Goal: Communication & Community: Participate in discussion

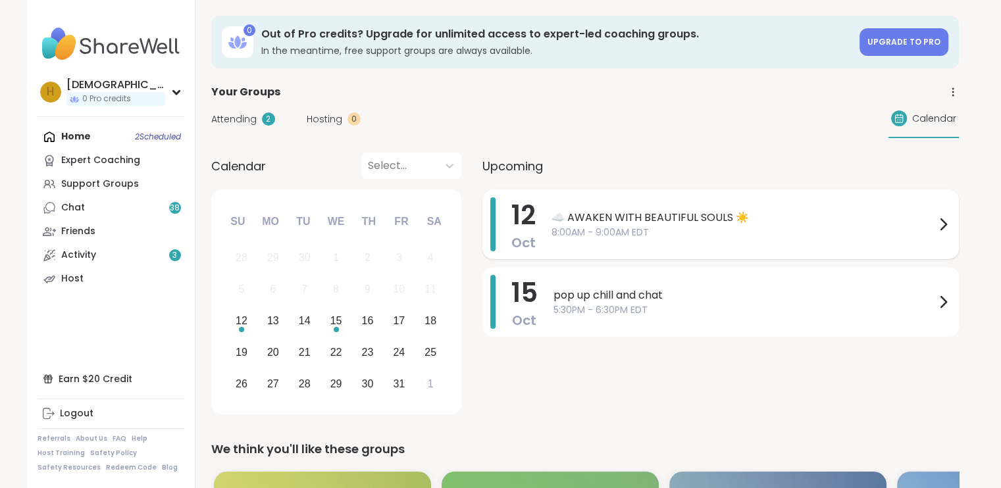
click at [571, 230] on span "8:00AM - 9:00AM EDT" at bounding box center [743, 233] width 384 height 14
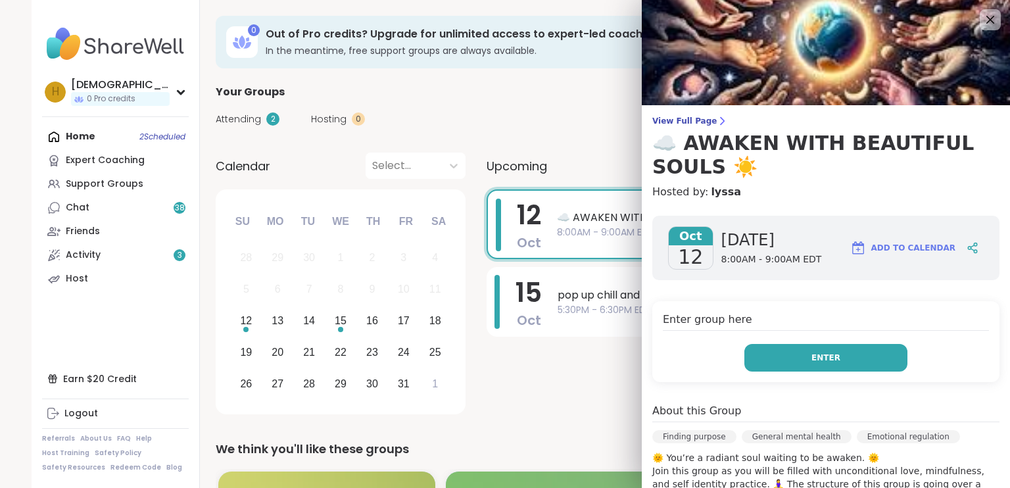
click at [788, 355] on button "Enter" at bounding box center [826, 358] width 163 height 28
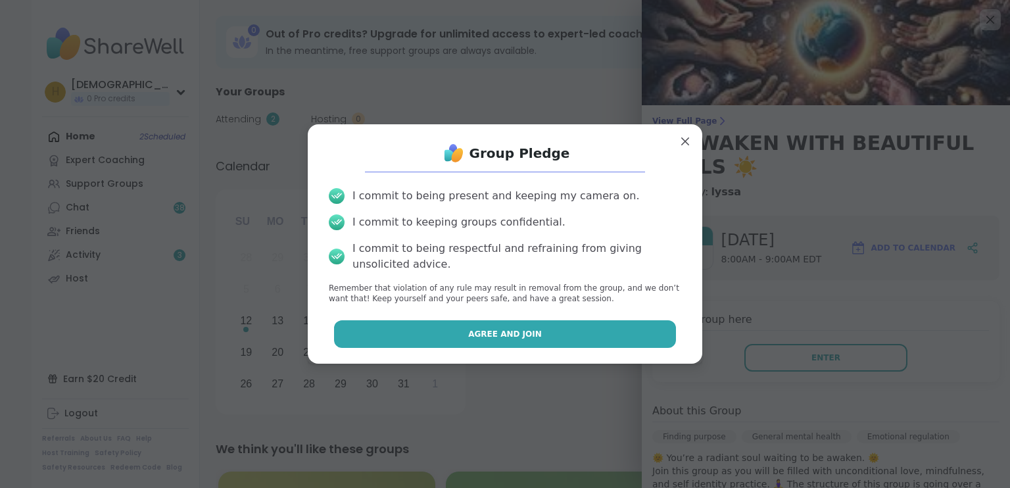
click at [548, 341] on button "Agree and Join" at bounding box center [505, 334] width 343 height 28
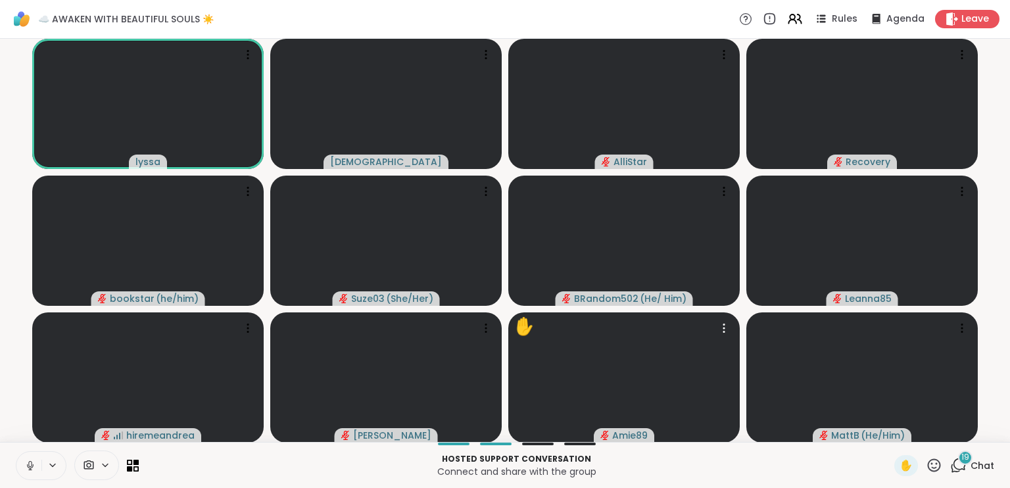
click at [548, 341] on div at bounding box center [625, 377] width 232 height 130
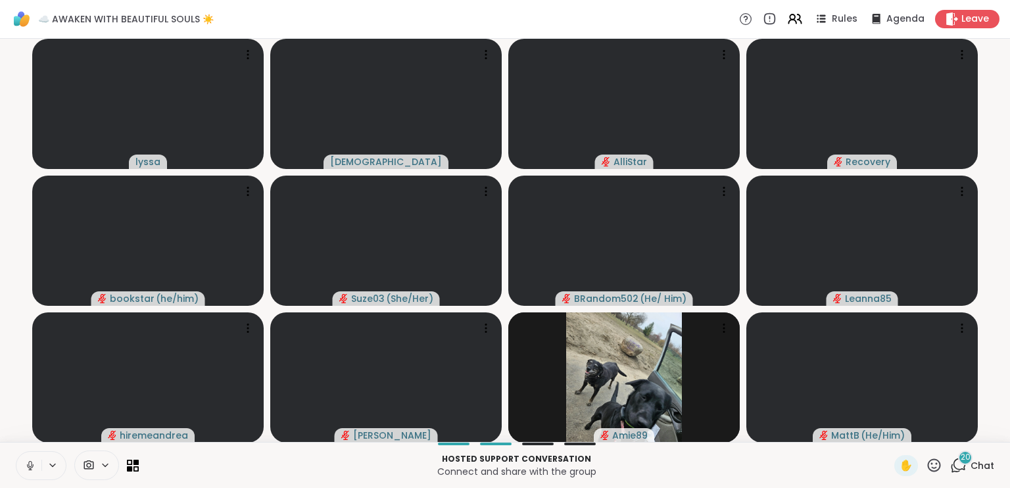
click at [427, 170] on video-player-container "lyssa [DEMOGRAPHIC_DATA] AlliStar Recovery bookstar ( he/him ) Suze03 ( She/Her…" at bounding box center [505, 240] width 995 height 393
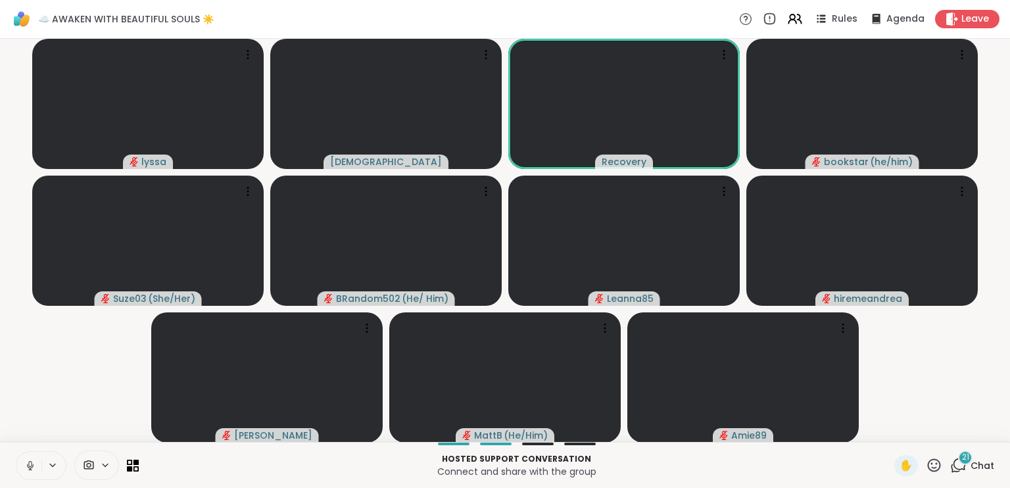
click at [34, 461] on icon at bounding box center [30, 466] width 12 height 12
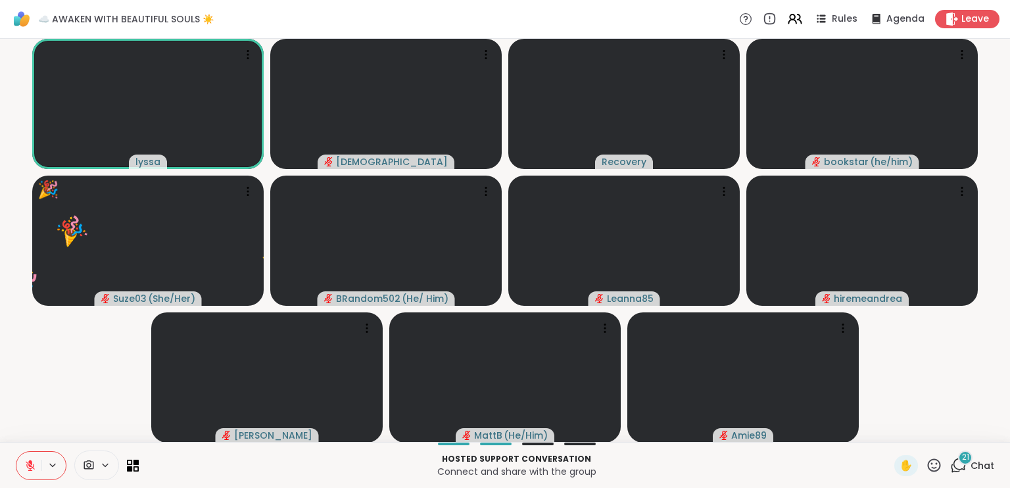
click at [28, 462] on icon at bounding box center [30, 466] width 12 height 12
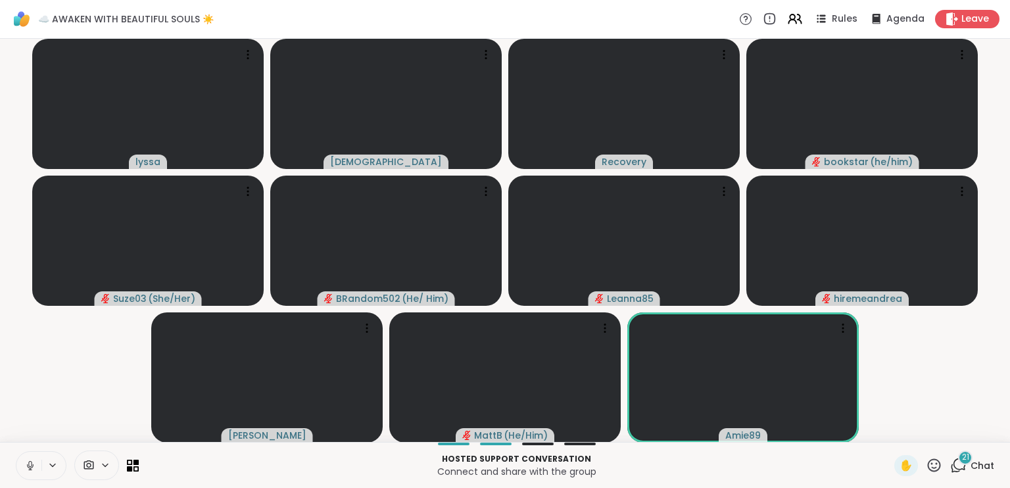
click at [32, 465] on icon at bounding box center [30, 466] width 12 height 12
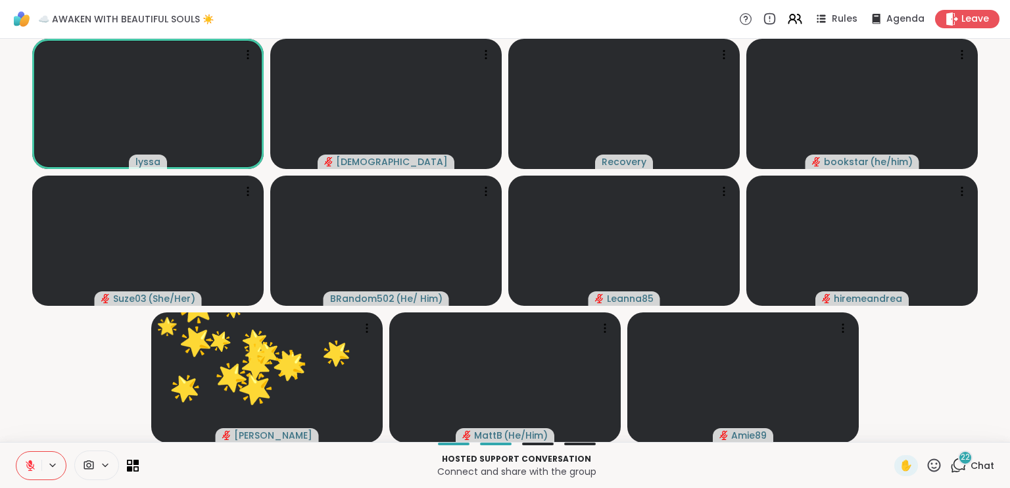
click at [32, 459] on button at bounding box center [28, 466] width 25 height 28
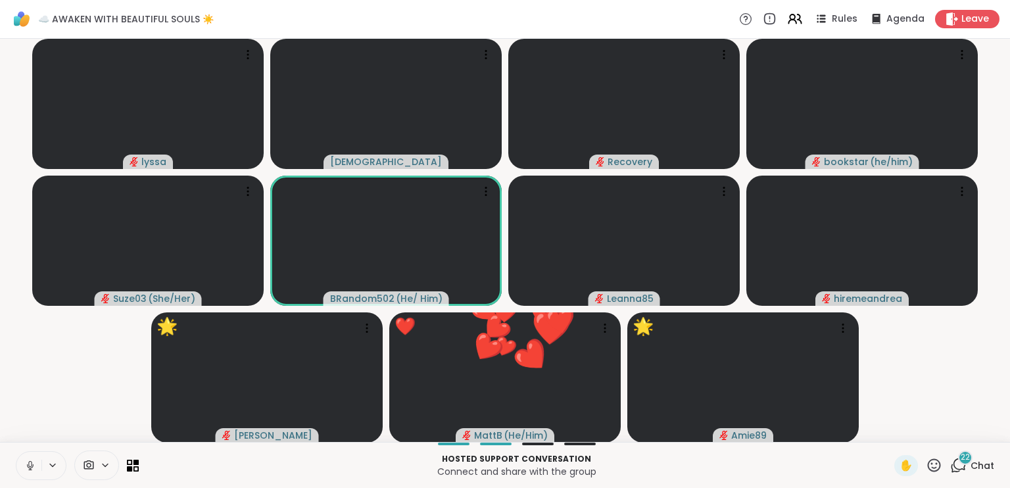
click at [27, 466] on icon at bounding box center [30, 466] width 7 height 4
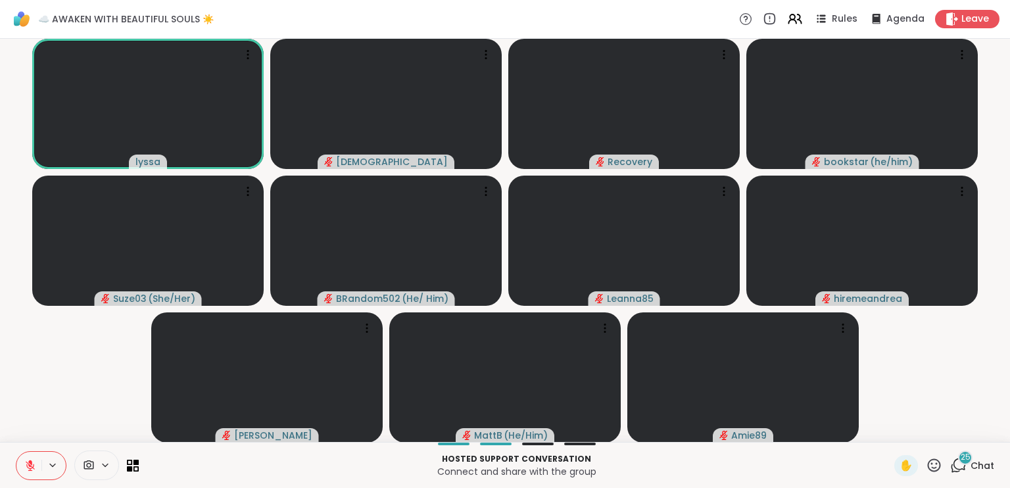
click at [29, 462] on icon at bounding box center [30, 462] width 4 height 5
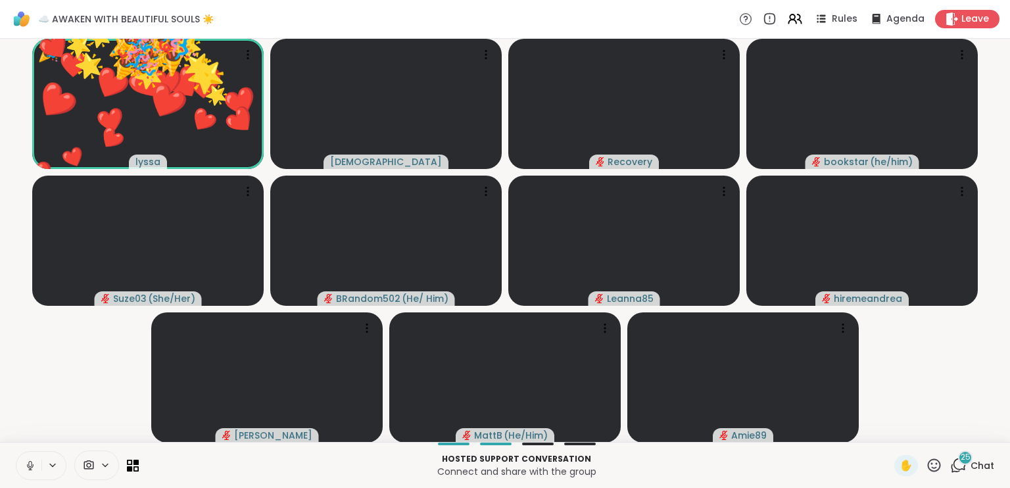
click at [30, 469] on icon at bounding box center [30, 466] width 12 height 12
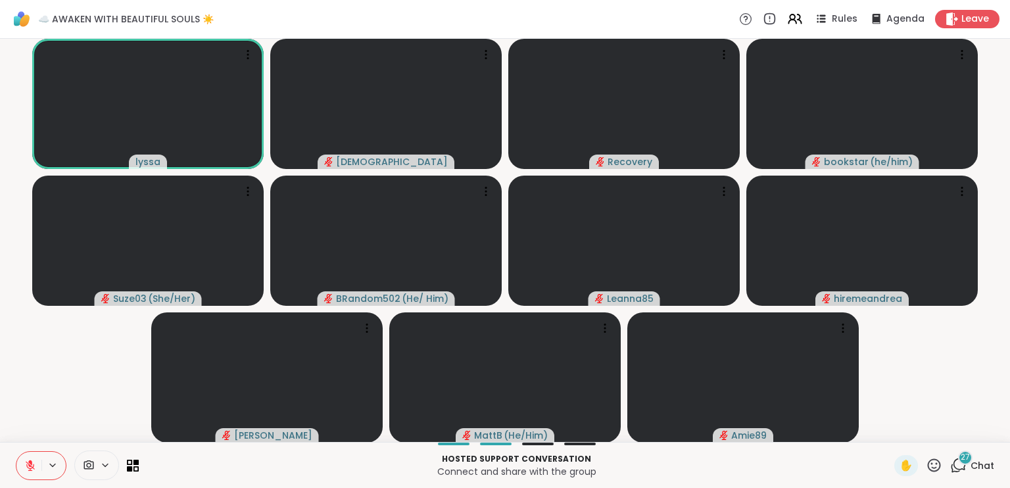
click at [32, 467] on icon at bounding box center [30, 465] width 9 height 9
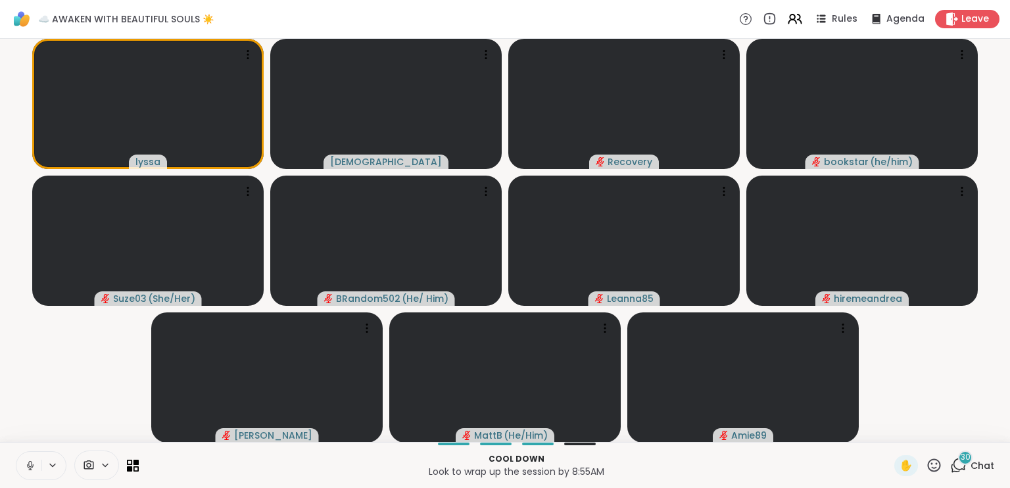
click at [25, 471] on icon at bounding box center [30, 466] width 12 height 12
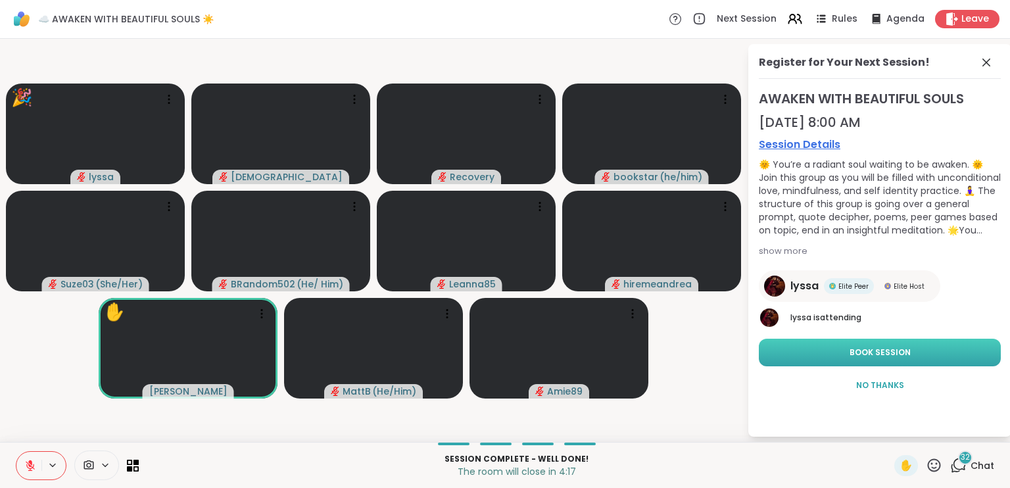
click at [805, 359] on button "Book Session" at bounding box center [880, 353] width 242 height 28
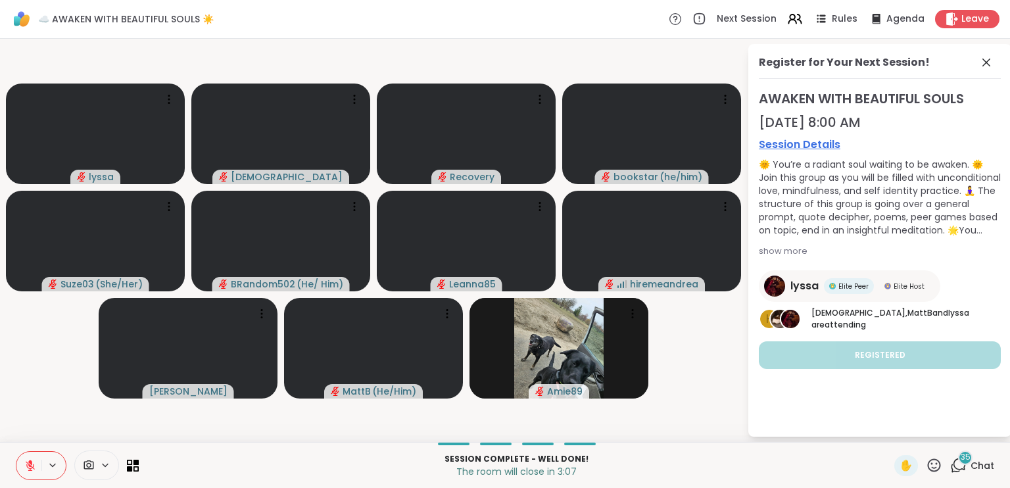
click at [32, 466] on icon at bounding box center [30, 466] width 12 height 12
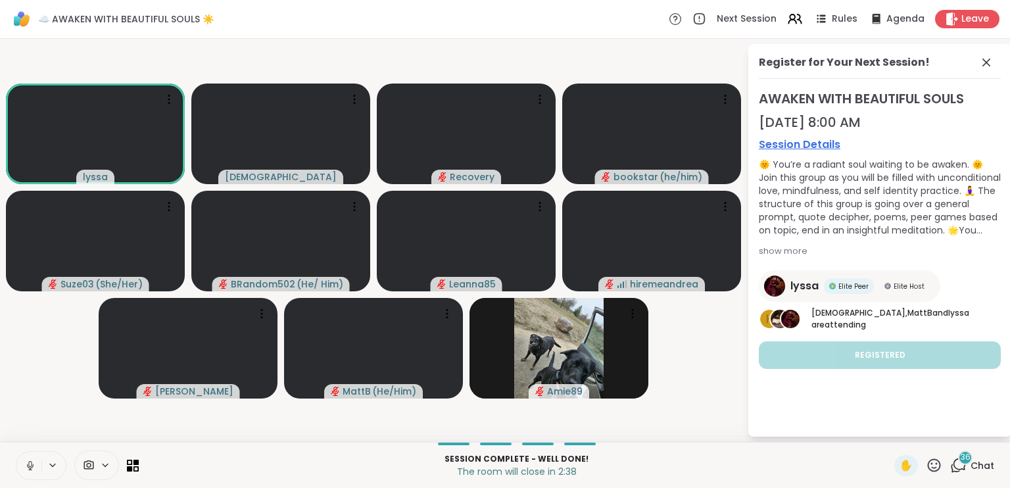
click at [36, 463] on icon at bounding box center [30, 466] width 12 height 12
